Goal: Information Seeking & Learning: Learn about a topic

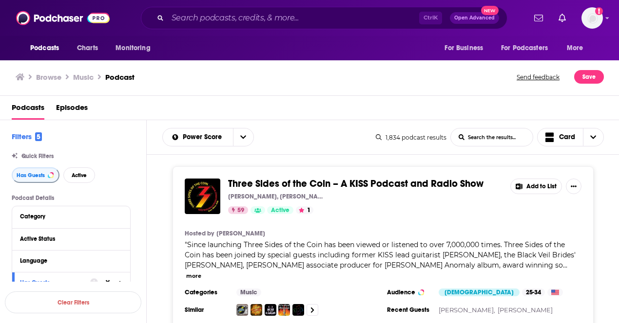
scroll to position [23035, 0]
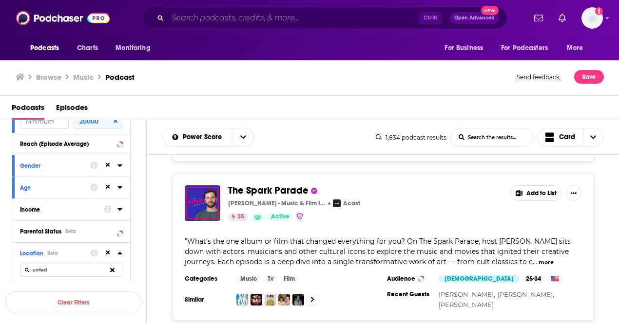
click at [229, 21] on input "Search podcasts, credits, & more..." at bounding box center [293, 18] width 251 height 16
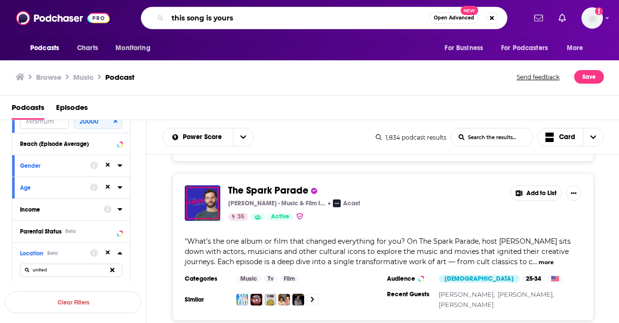
type input "this song is yours"
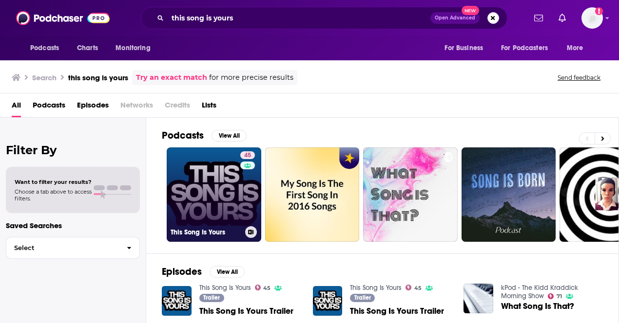
click at [224, 189] on link "45 This Song Is Yours" at bounding box center [214, 195] width 94 height 94
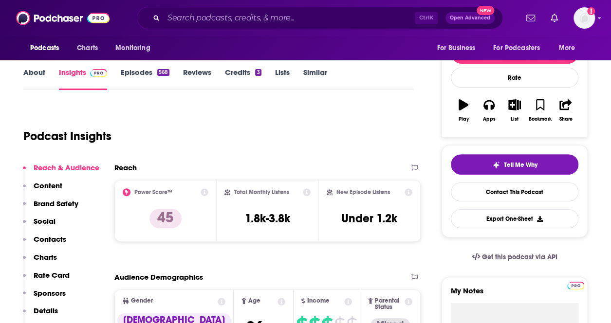
scroll to position [49, 0]
